Goal: Use online tool/utility: Utilize a website feature to perform a specific function

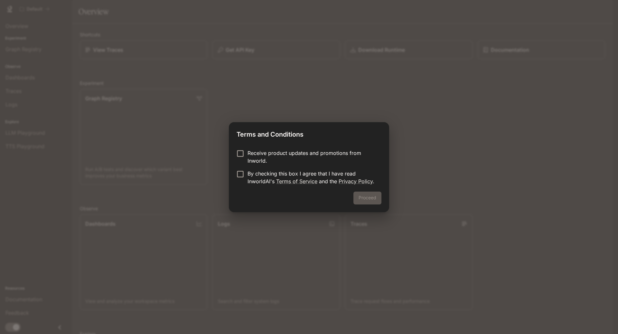
click at [330, 160] on p "Receive product updates and promotions from Inworld." at bounding box center [311, 156] width 129 height 15
click at [326, 175] on p "By checking this box I agree that I have read InworldAI's Terms of Service and …" at bounding box center [311, 177] width 129 height 15
click at [321, 170] on p "By checking this box I agree that I have read InworldAI's Terms of Service and …" at bounding box center [311, 177] width 129 height 15
click at [316, 156] on p "Receive product updates and promotions from Inworld." at bounding box center [311, 156] width 129 height 15
click at [312, 175] on p "By checking this box I agree that I have read InworldAI's Terms of Service and …" at bounding box center [311, 177] width 129 height 15
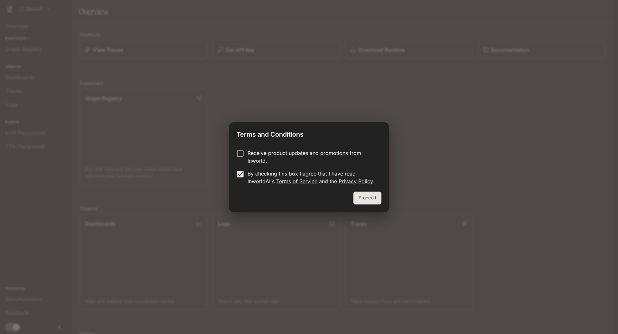
click at [359, 197] on button "Proceed" at bounding box center [367, 198] width 28 height 13
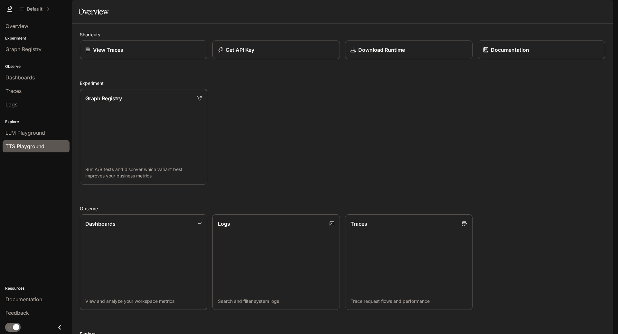
click at [50, 150] on link "TTS Playground" at bounding box center [36, 146] width 67 height 12
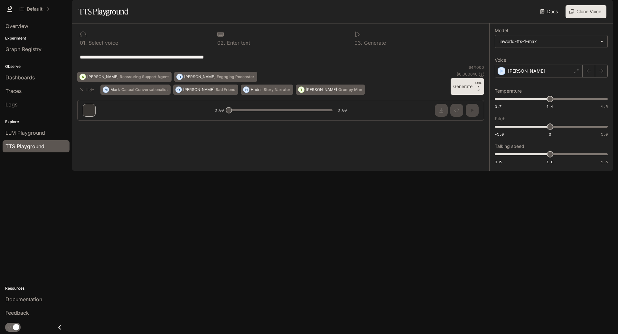
click at [92, 126] on div "**********" at bounding box center [280, 74] width 417 height 102
click at [456, 95] on button "Generate CTRL + ⏎" at bounding box center [466, 86] width 33 height 17
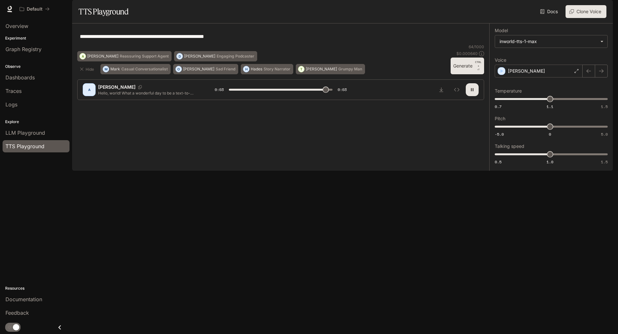
type input "*"
click at [520, 78] on div "[PERSON_NAME]" at bounding box center [538, 71] width 88 height 13
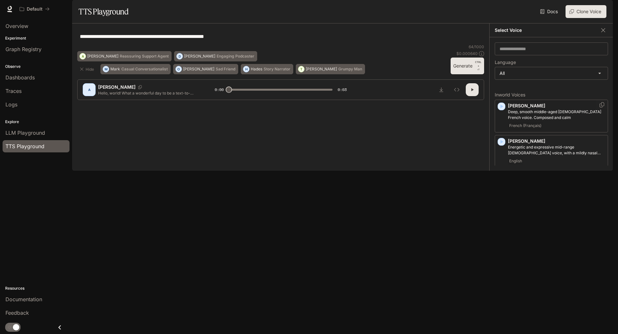
scroll to position [225, 0]
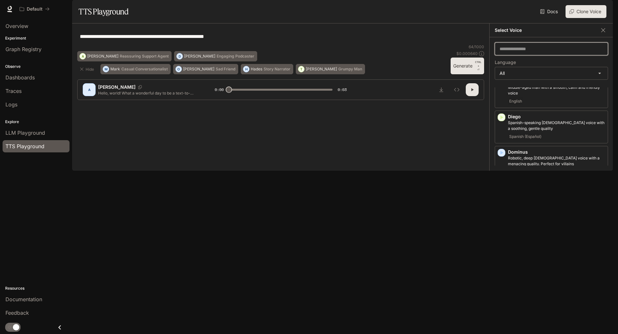
click at [536, 52] on input "text" at bounding box center [551, 49] width 113 height 6
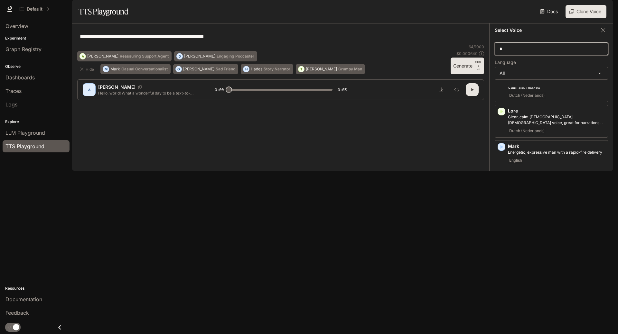
scroll to position [0, 0]
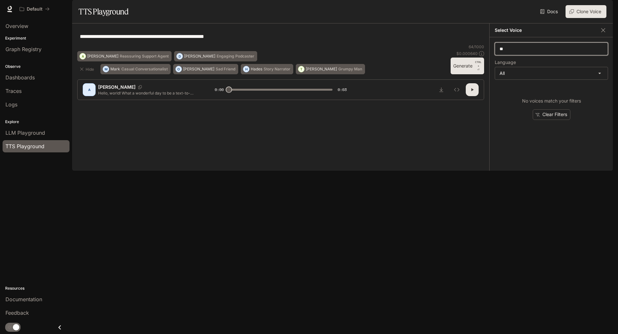
type input "***"
